Goal: Find specific page/section: Find specific page/section

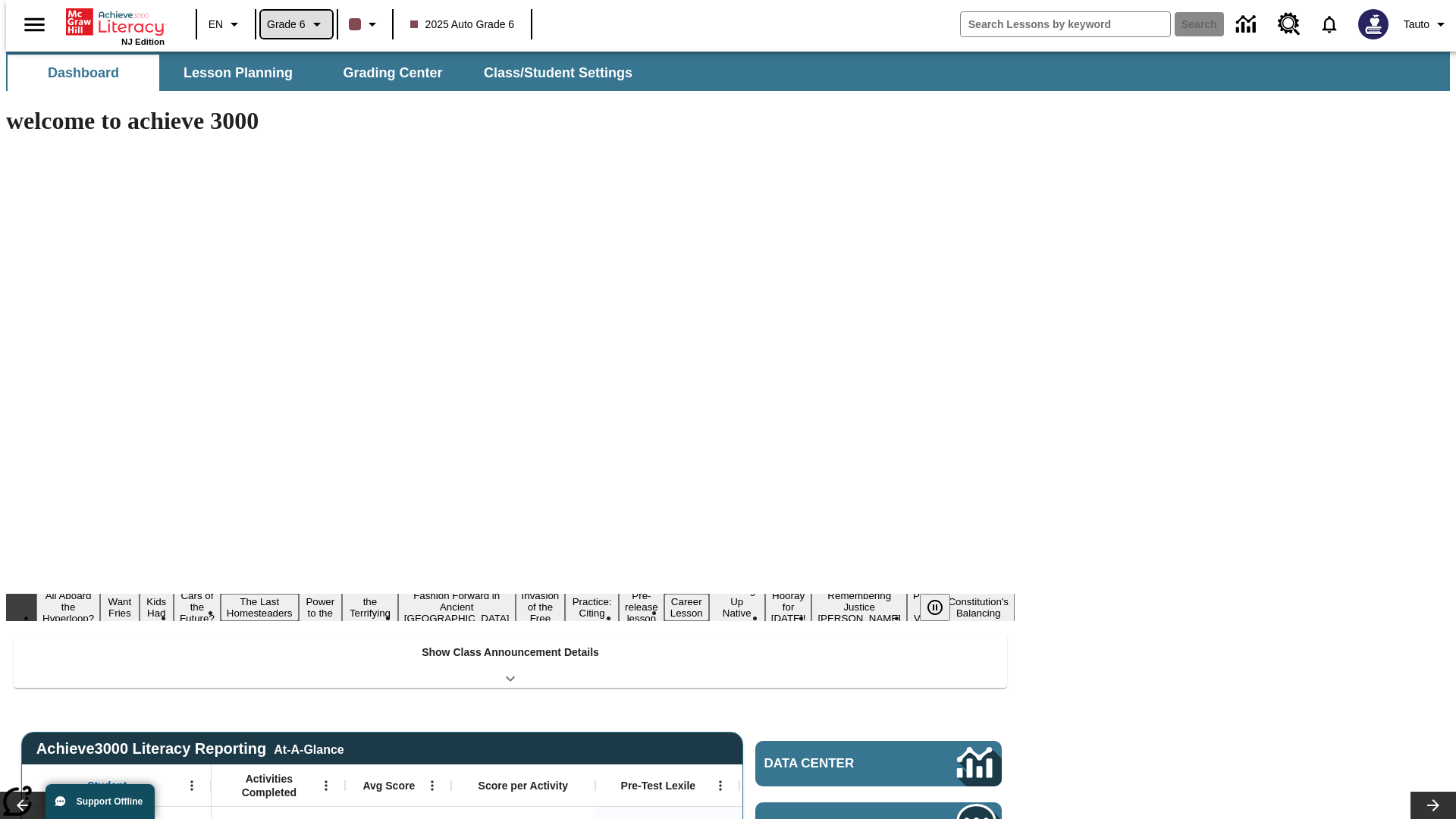
click at [291, 25] on span "Grade 6" at bounding box center [286, 25] width 39 height 16
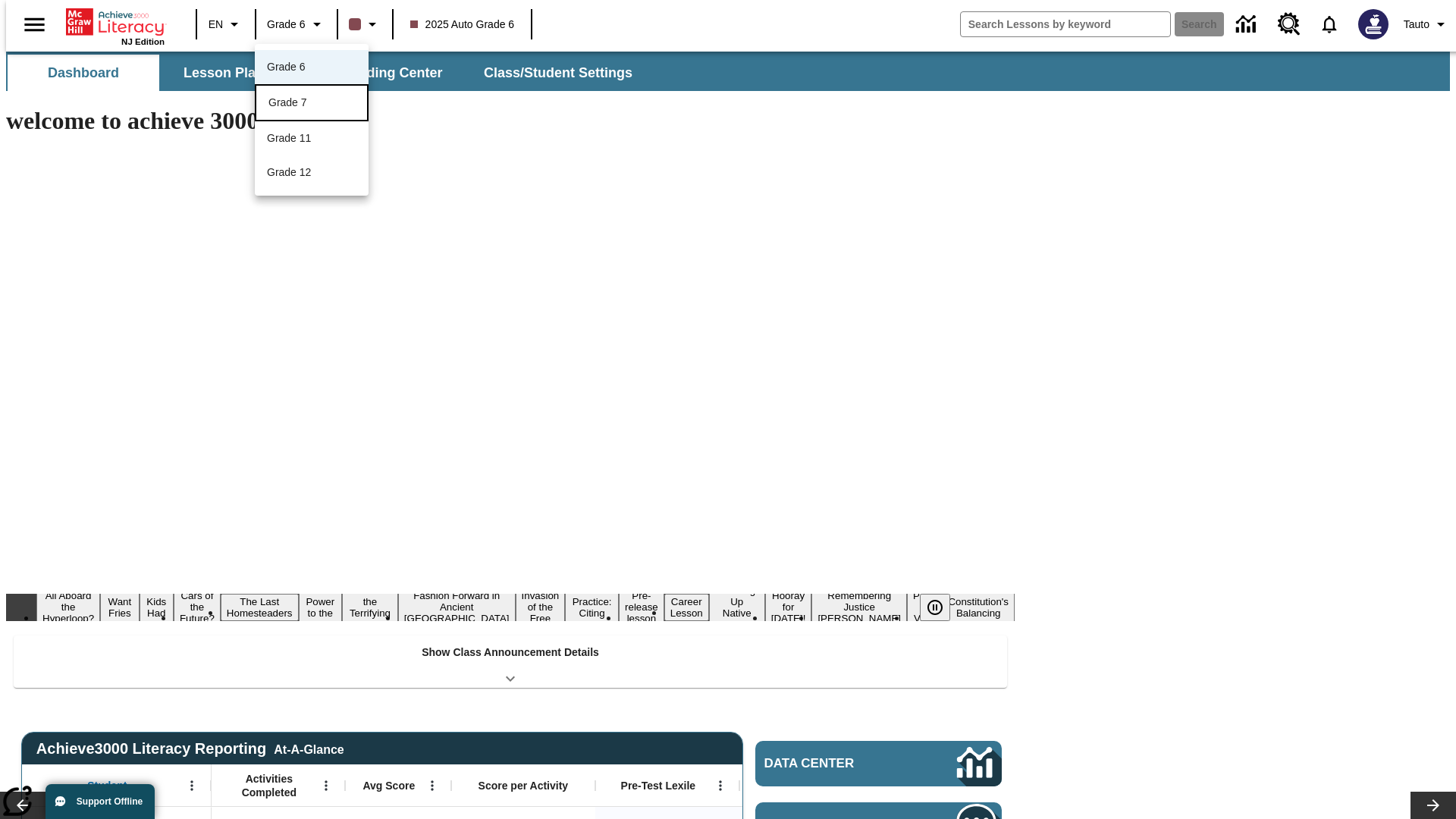
click at [312, 104] on div "Grade 7" at bounding box center [312, 102] width 87 height 16
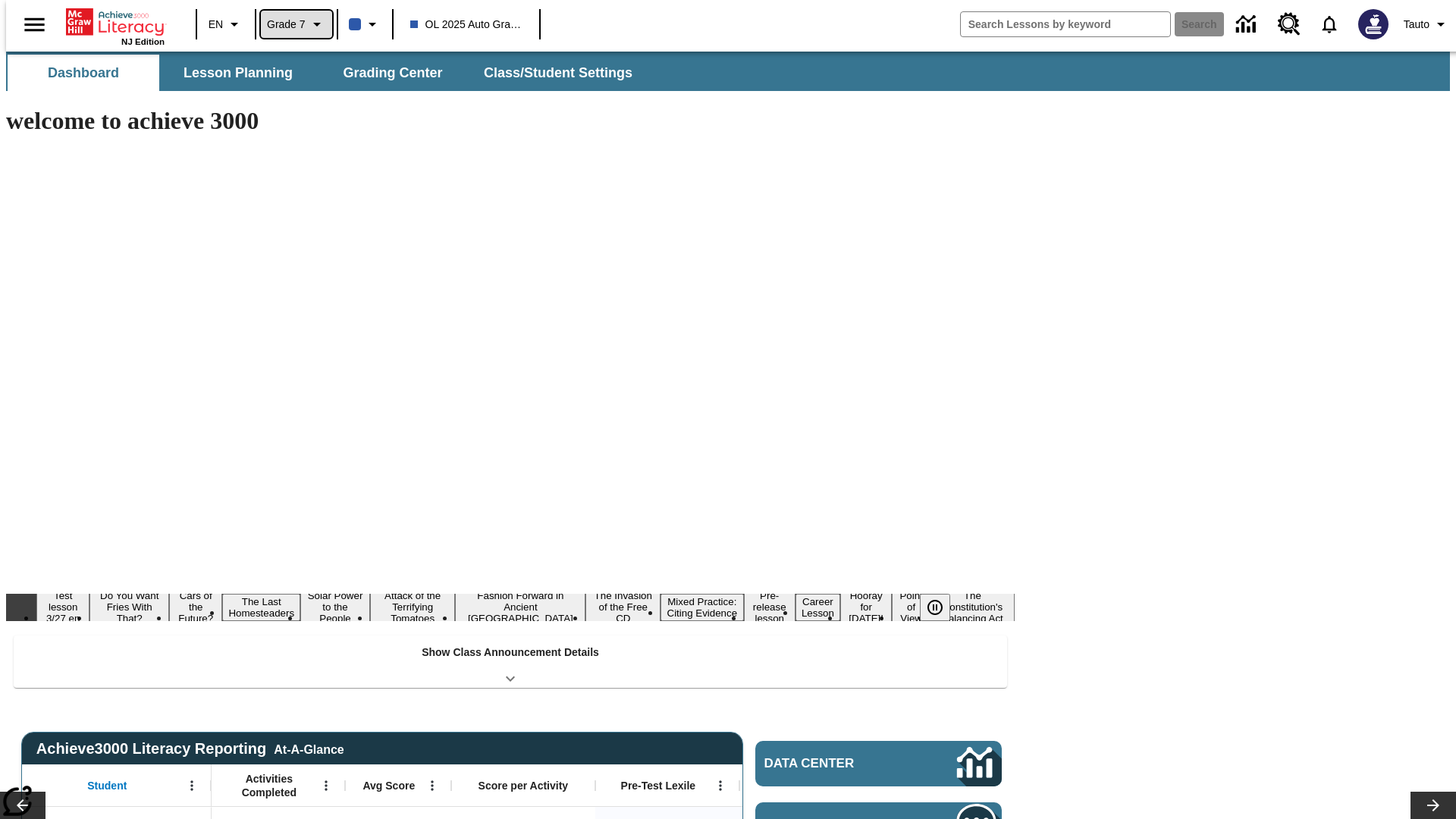
click at [291, 25] on span "Grade 7" at bounding box center [286, 25] width 39 height 16
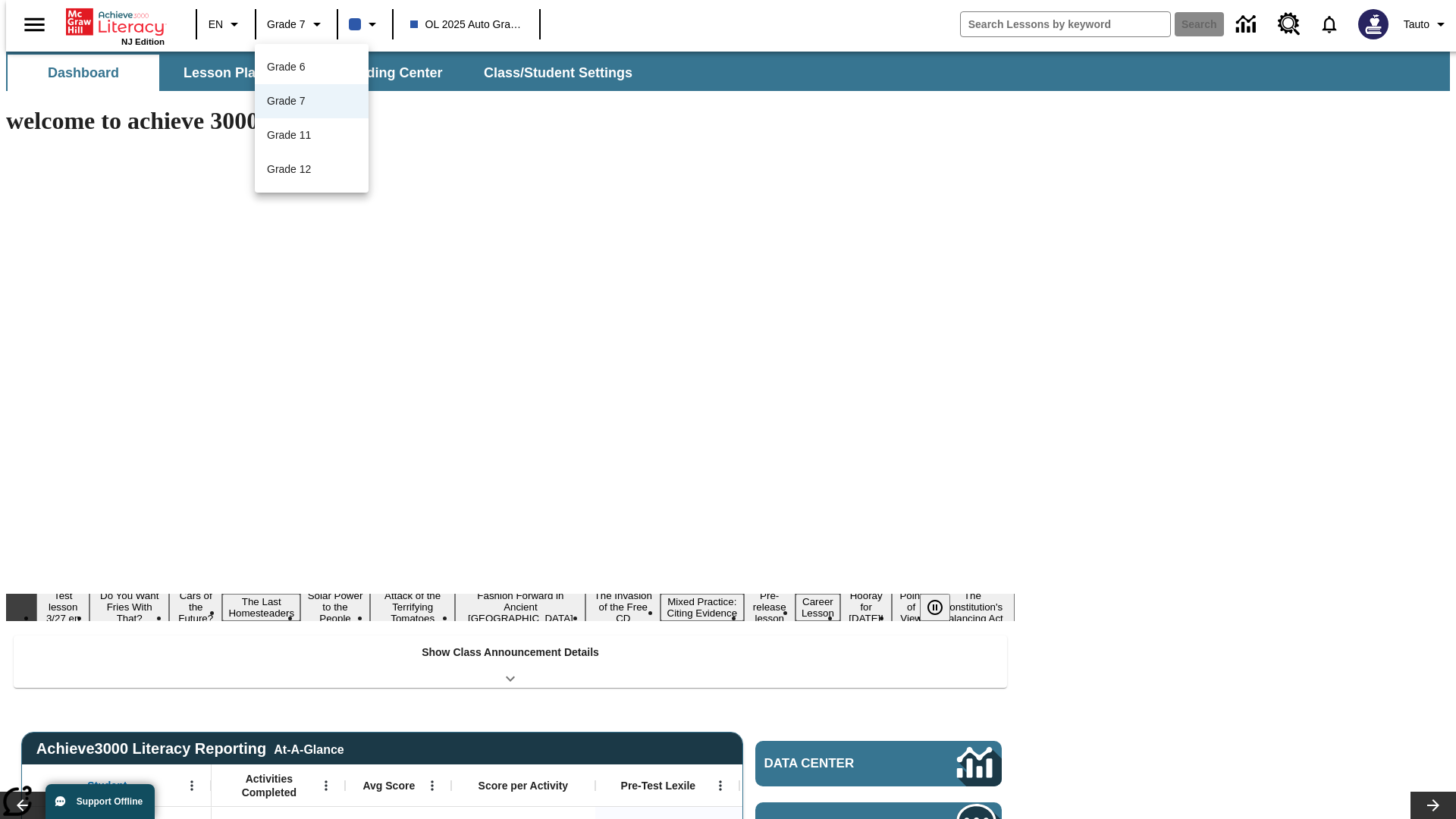
click at [728, 410] on div at bounding box center [728, 409] width 1456 height 819
click at [232, 73] on span "Lesson Planning" at bounding box center [238, 73] width 110 height 17
